Goal: Transaction & Acquisition: Purchase product/service

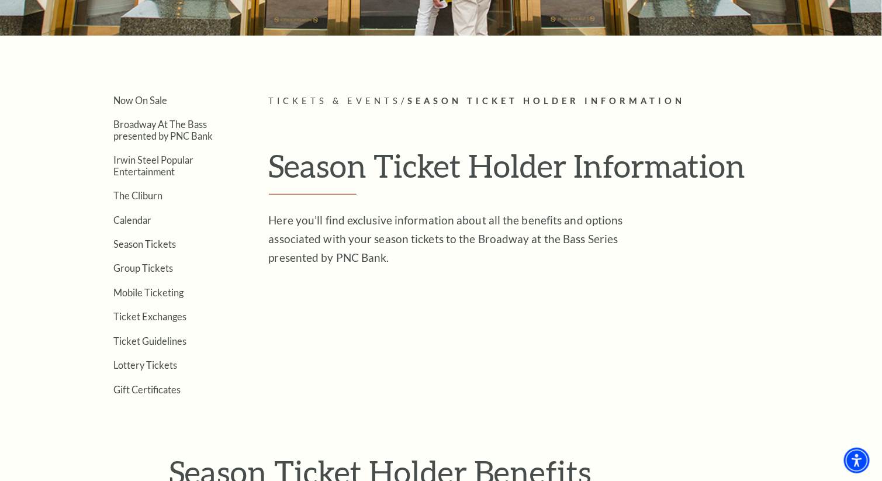
scroll to position [467, 0]
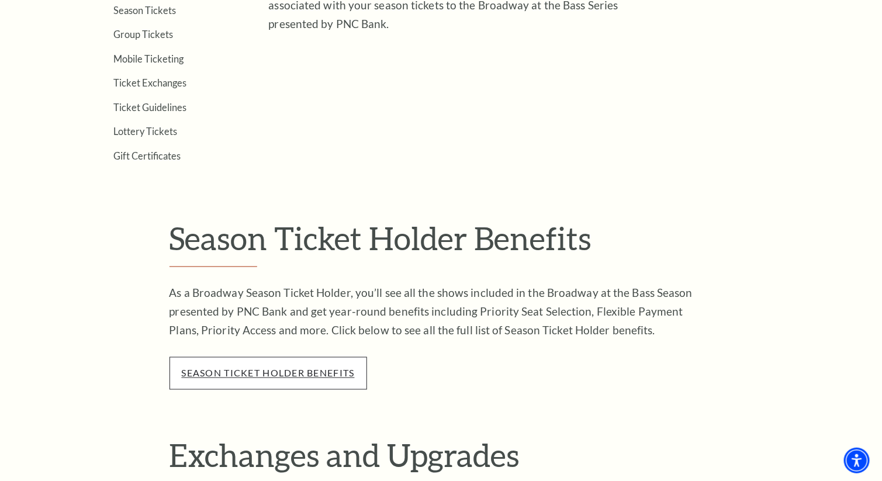
click at [310, 368] on link "season ticket holder benefits" at bounding box center [268, 373] width 173 height 11
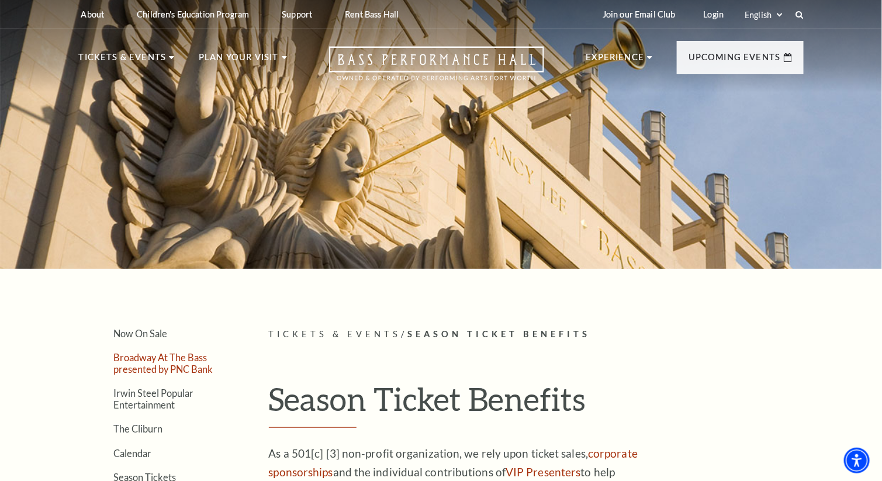
click at [185, 361] on link "Broadway At The Bass presented by PNC Bank" at bounding box center [163, 363] width 99 height 22
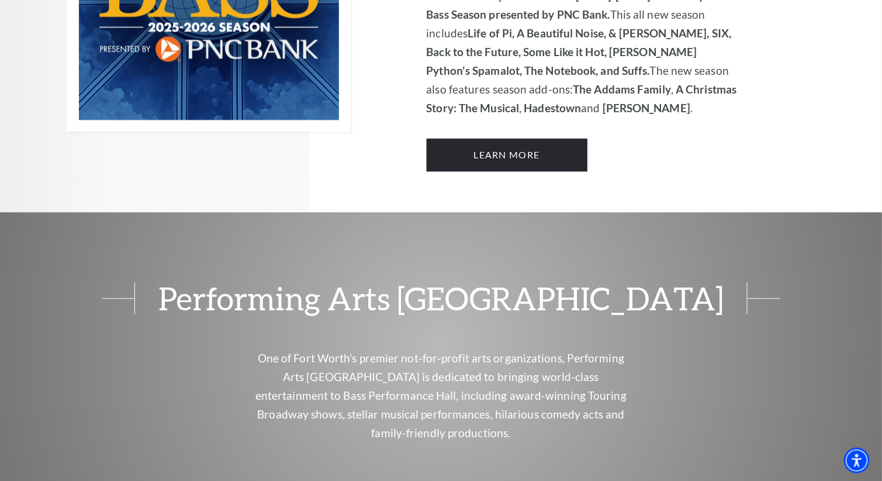
scroll to position [819, 0]
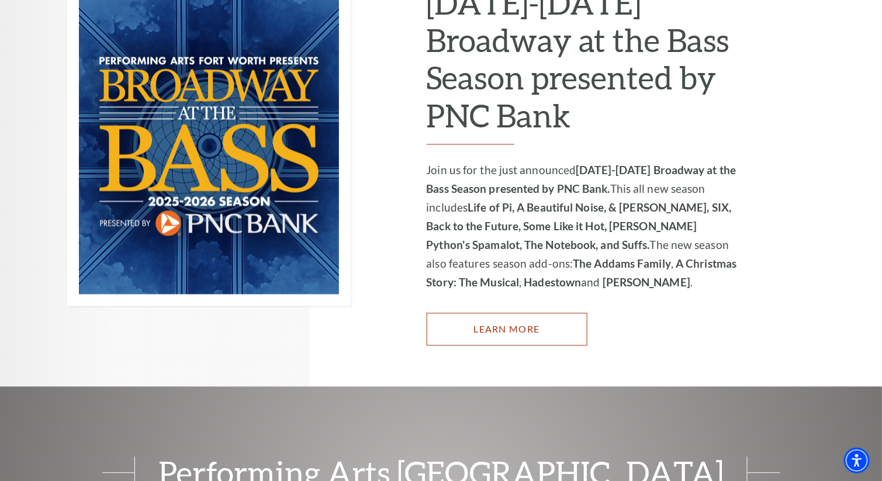
click at [522, 313] on link "Learn More" at bounding box center [507, 329] width 161 height 33
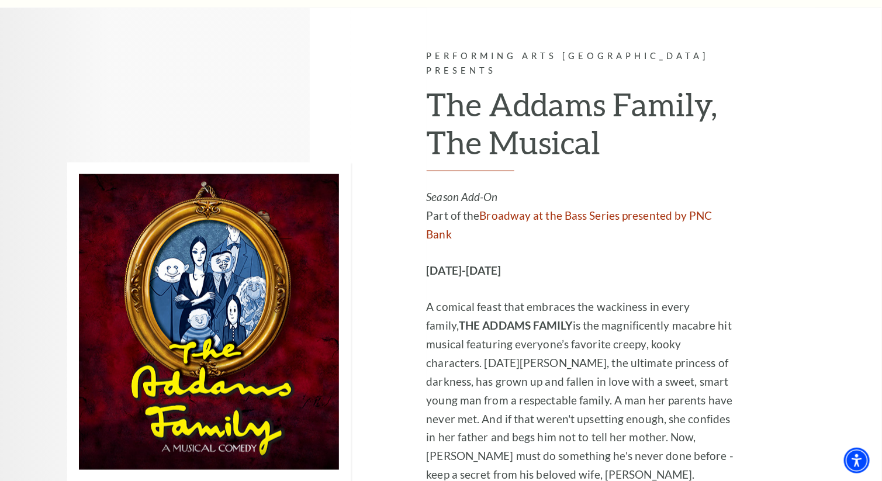
scroll to position [2104, 0]
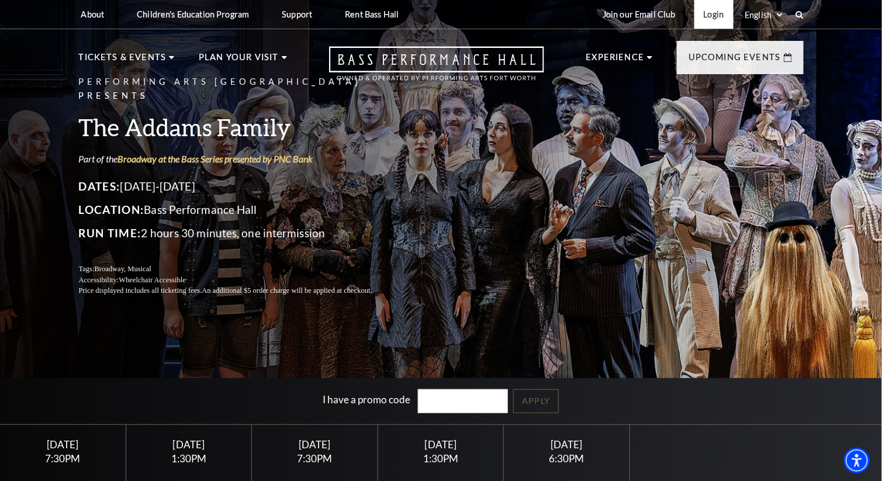
click at [714, 15] on link "Login" at bounding box center [714, 14] width 39 height 29
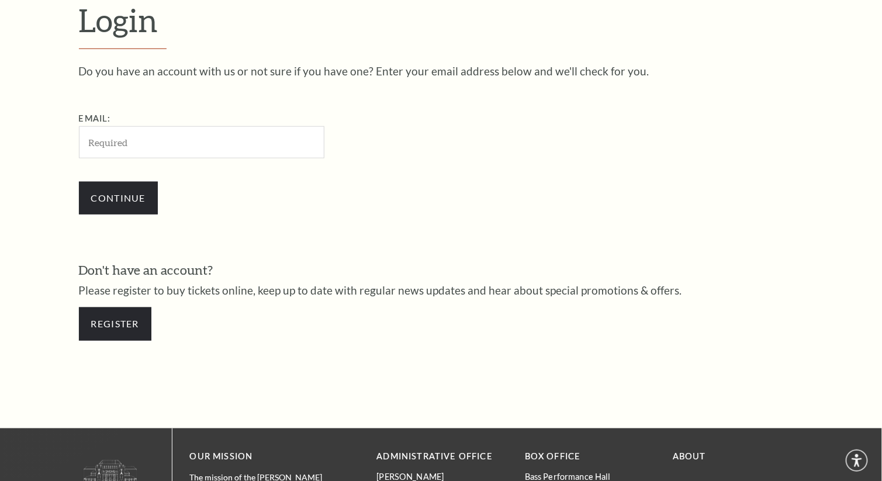
scroll to position [344, 0]
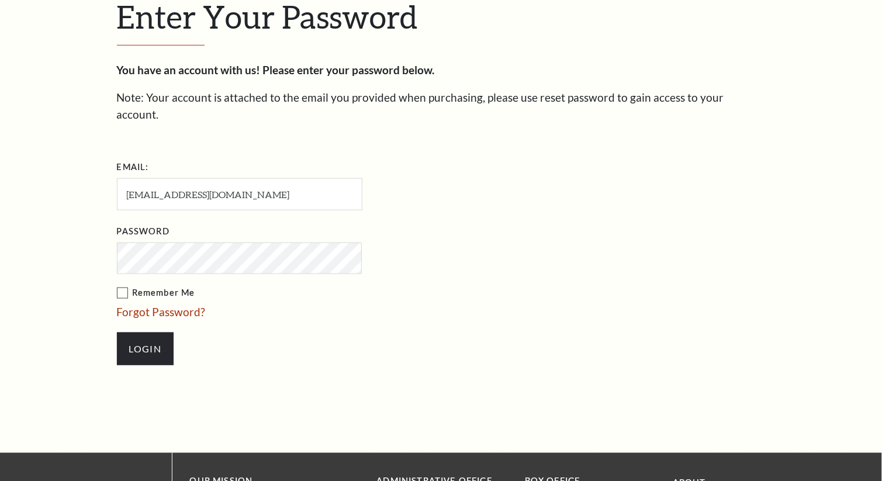
scroll to position [355, 0]
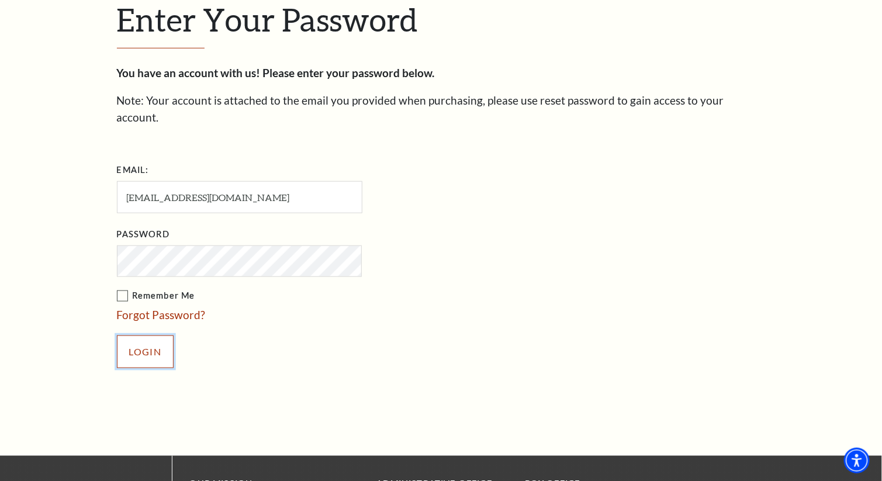
click at [148, 336] on input "Login" at bounding box center [145, 352] width 57 height 33
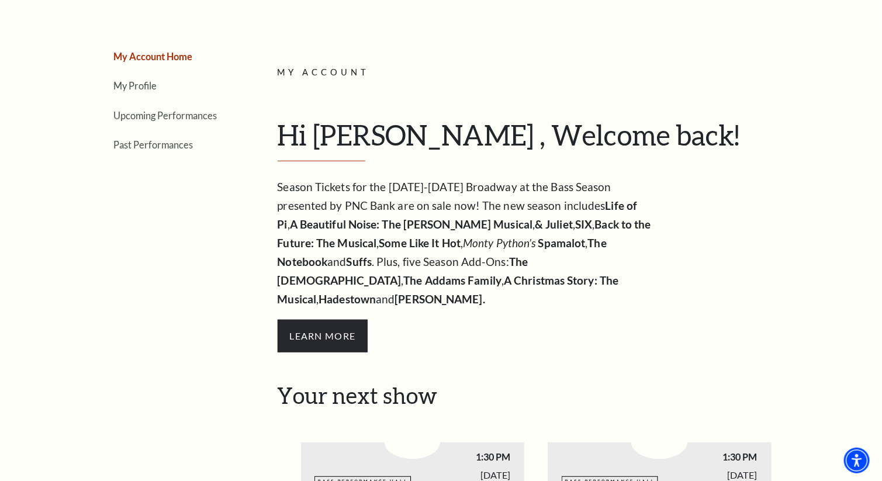
scroll to position [116, 0]
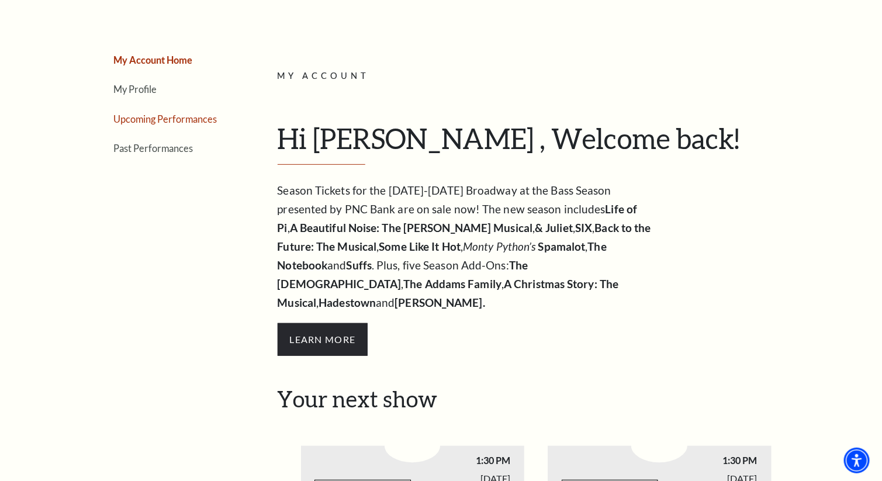
click at [156, 114] on link "Upcoming Performances" at bounding box center [165, 118] width 103 height 11
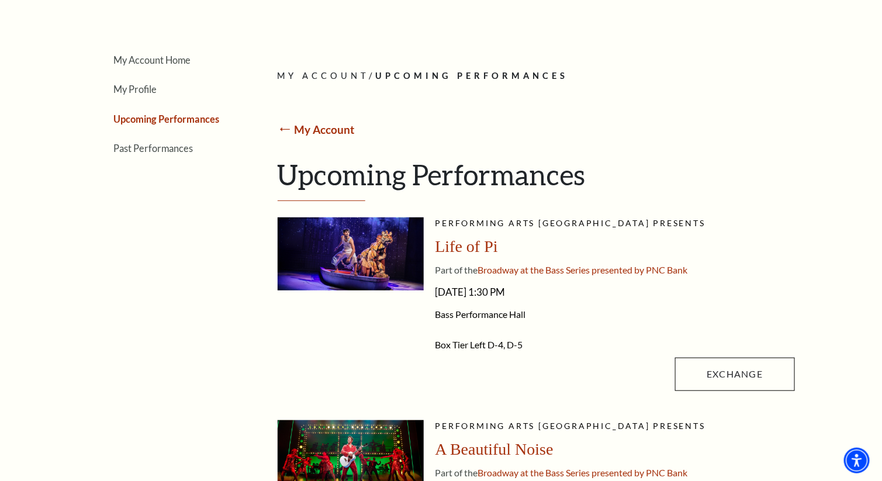
click at [312, 125] on link "My Account" at bounding box center [324, 129] width 60 height 13
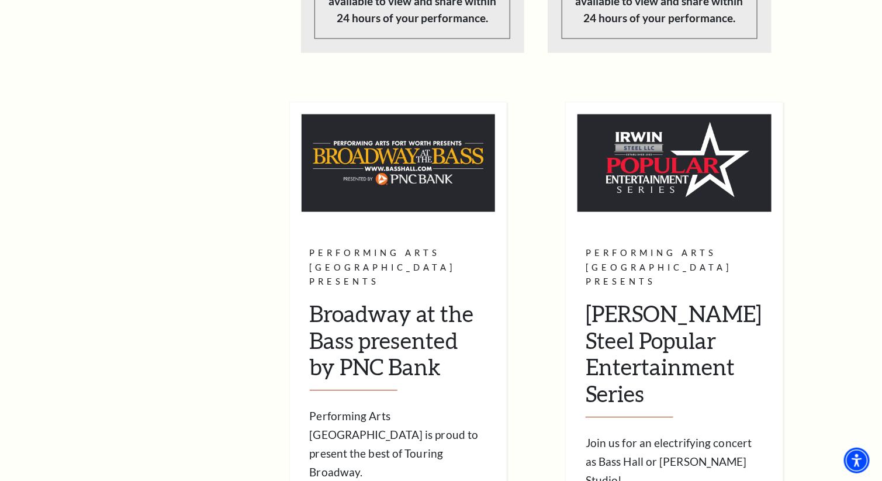
scroll to position [993, 0]
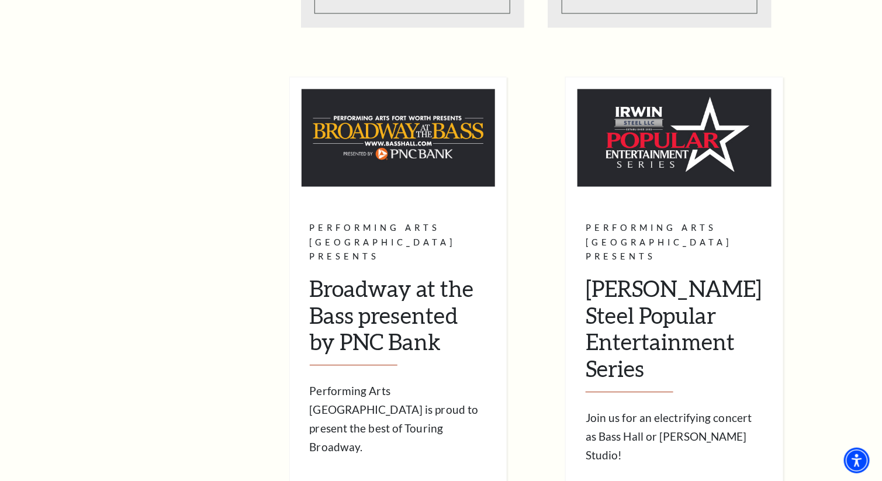
click at [393, 134] on img at bounding box center [399, 138] width 194 height 98
click at [433, 113] on img at bounding box center [399, 138] width 194 height 98
click at [357, 480] on span "Learn More" at bounding box center [340, 487] width 60 height 15
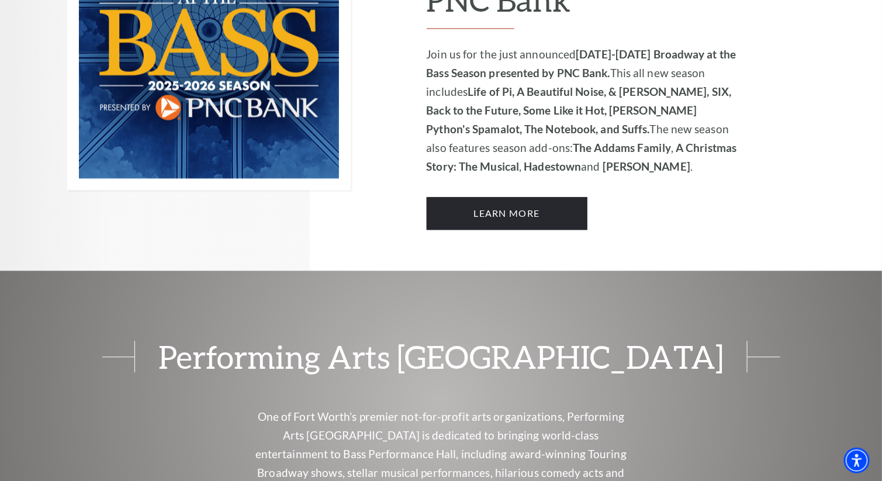
scroll to position [935, 0]
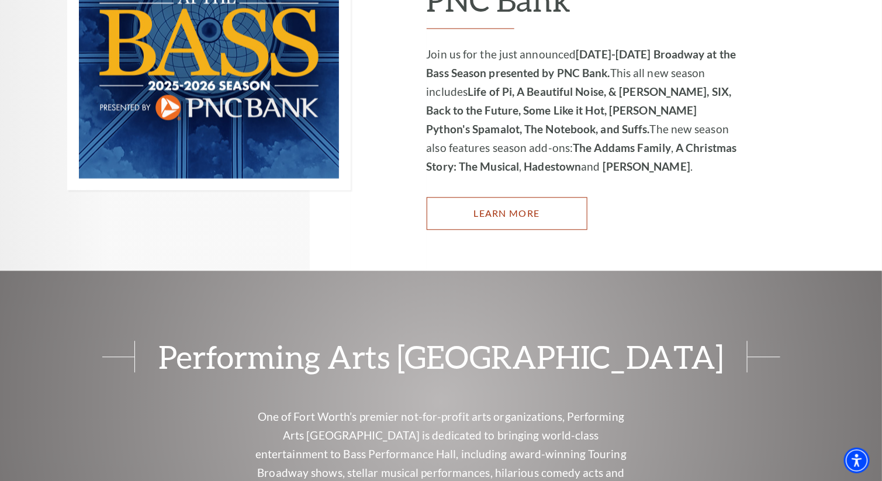
click at [507, 197] on link "Learn More" at bounding box center [507, 213] width 161 height 33
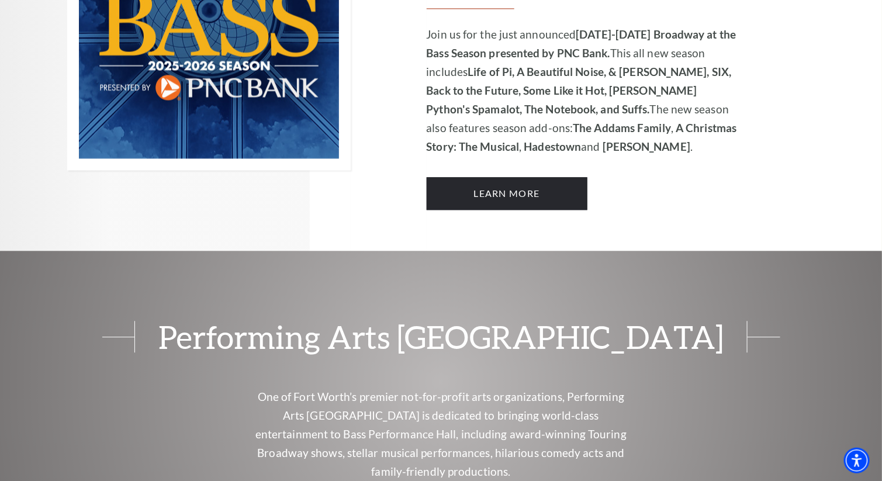
scroll to position [934, 0]
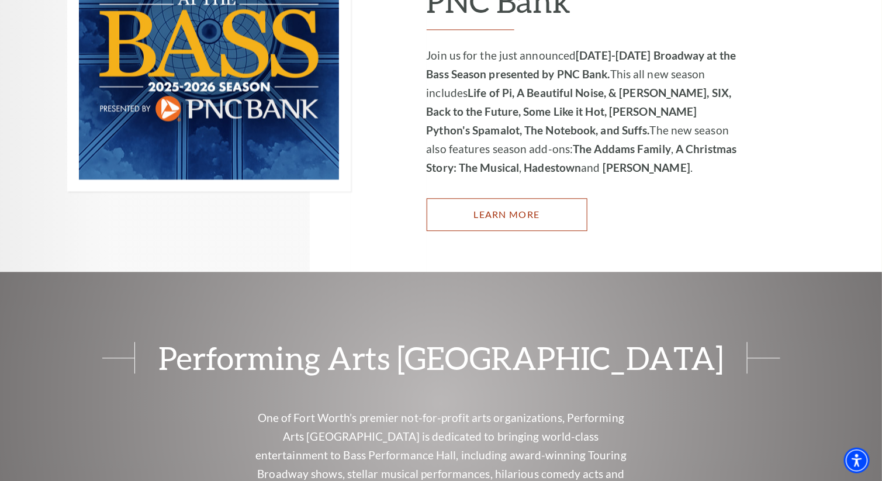
click at [507, 198] on link "Learn More" at bounding box center [507, 214] width 161 height 33
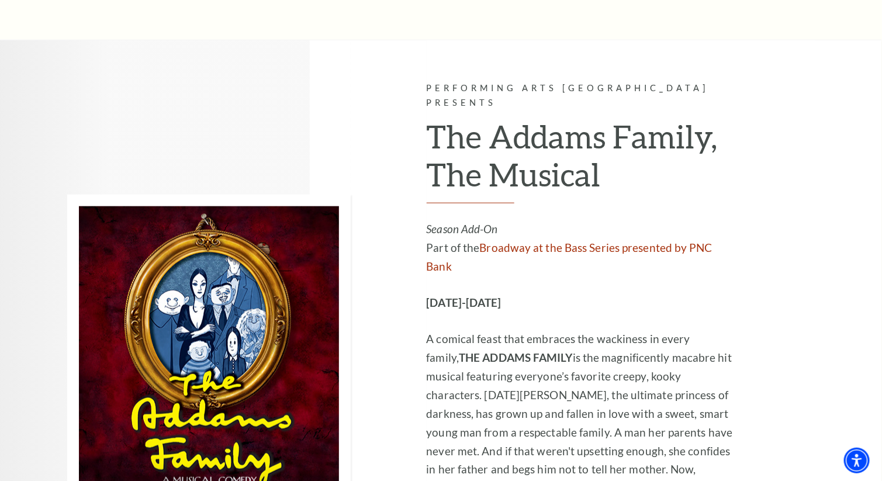
scroll to position [2104, 0]
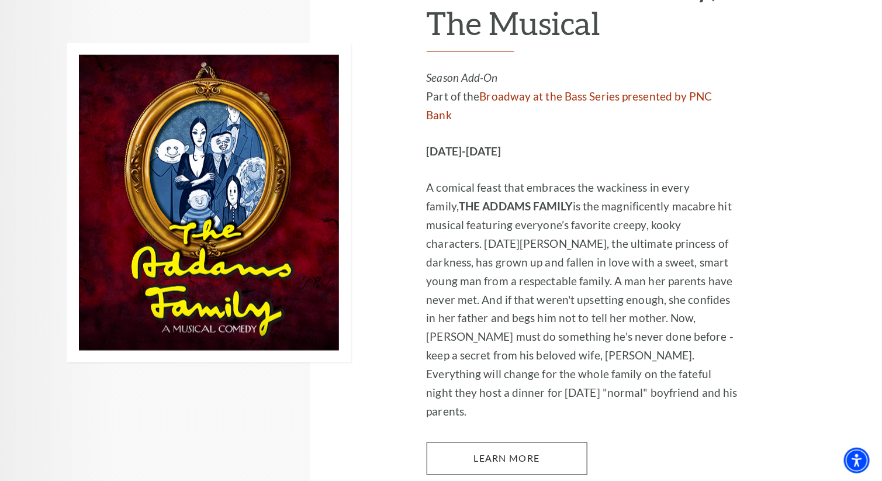
scroll to position [2220, 0]
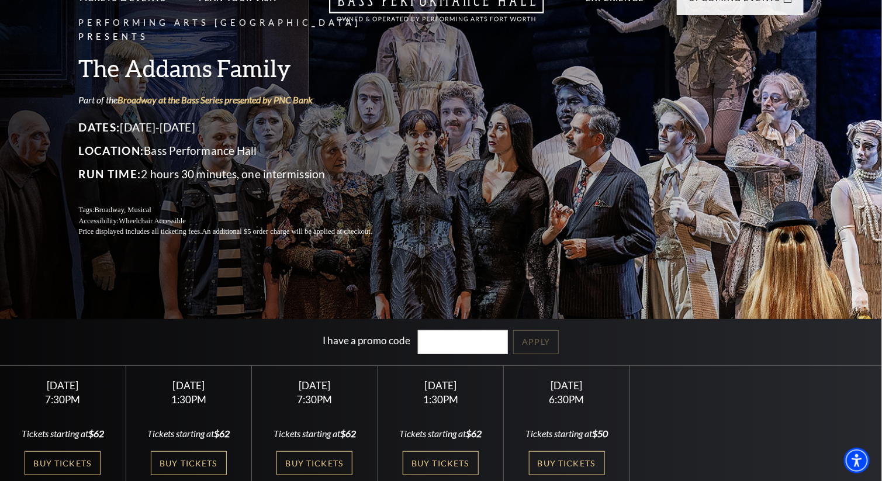
scroll to position [175, 0]
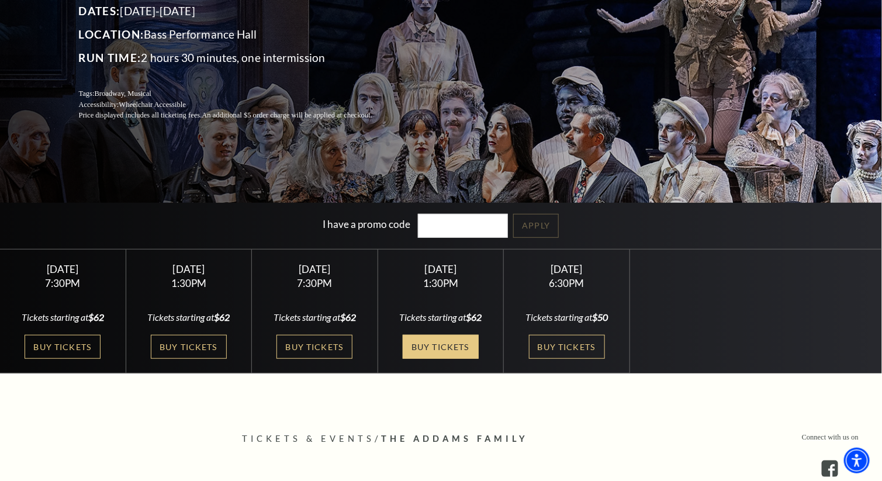
click at [446, 343] on link "Buy Tickets" at bounding box center [441, 347] width 76 height 24
click at [445, 342] on link "Buy Tickets" at bounding box center [441, 347] width 76 height 24
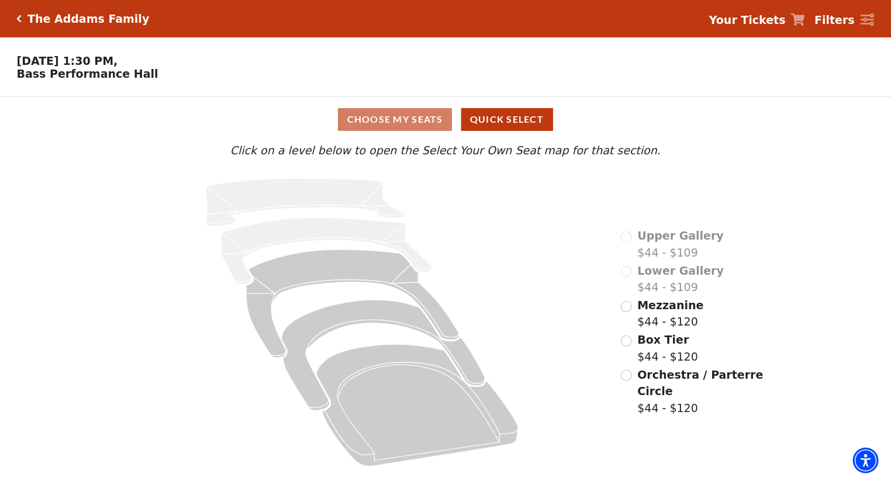
click at [20, 21] on icon "Click here to go back to filters" at bounding box center [19, 19] width 5 height 8
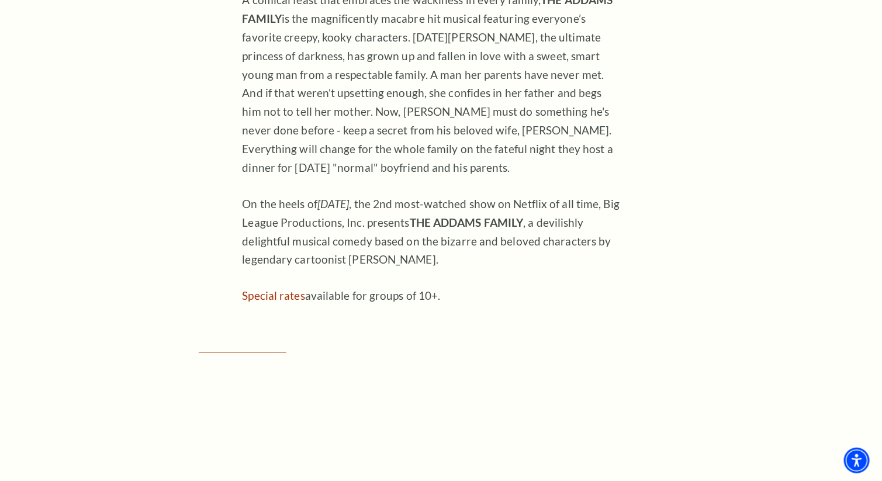
scroll to position [407, 0]
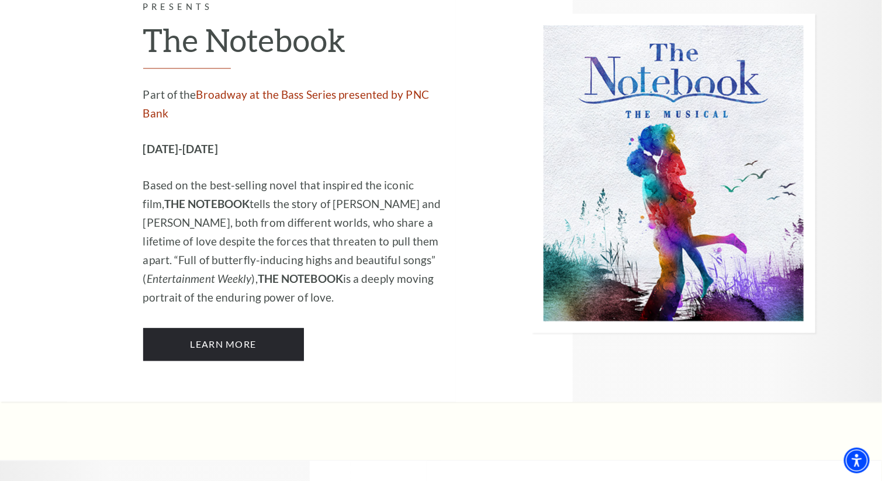
scroll to position [7483, 0]
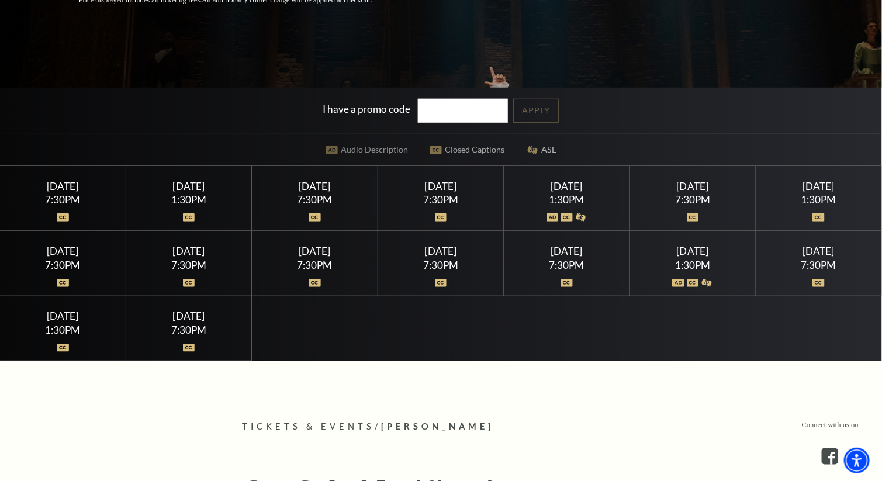
scroll to position [292, 0]
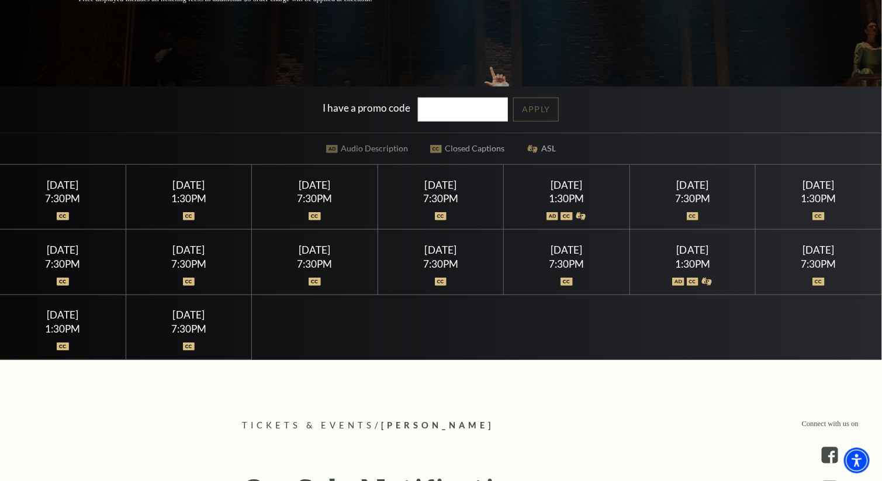
click at [61, 326] on div "1:30PM" at bounding box center [63, 329] width 98 height 10
click at [58, 313] on div "[DATE]" at bounding box center [63, 315] width 98 height 12
click at [61, 343] on img at bounding box center [63, 347] width 12 height 8
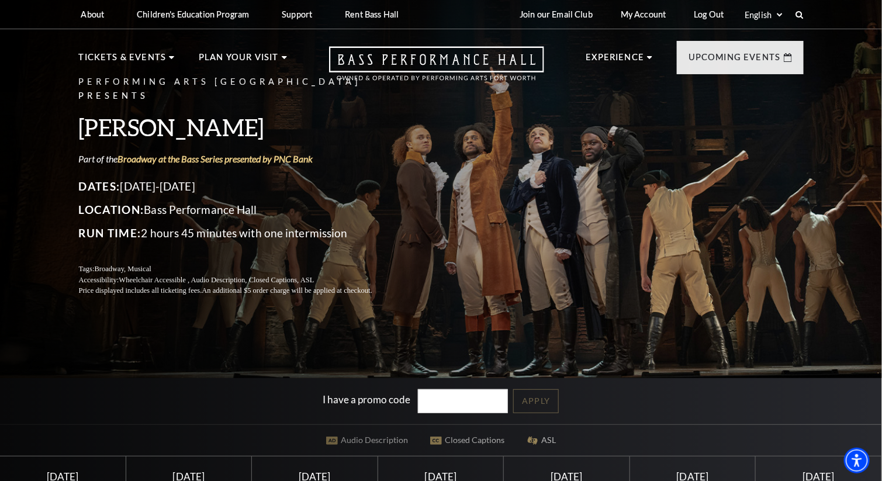
scroll to position [0, 0]
